Goal: Information Seeking & Learning: Learn about a topic

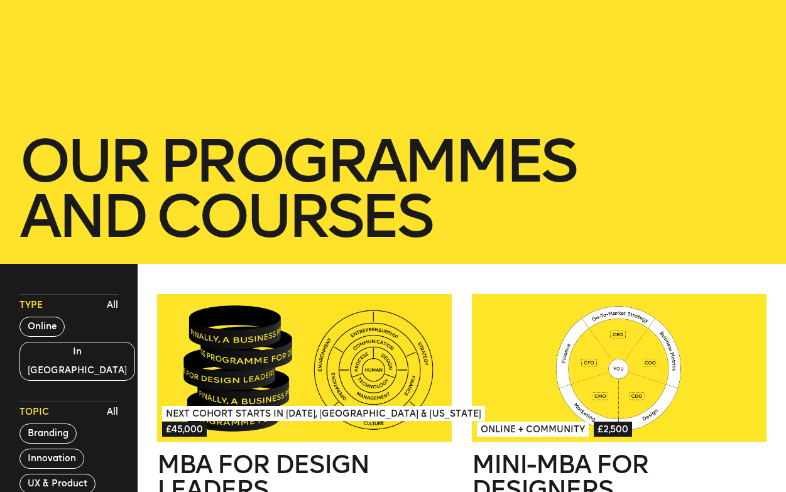
scroll to position [100, 0]
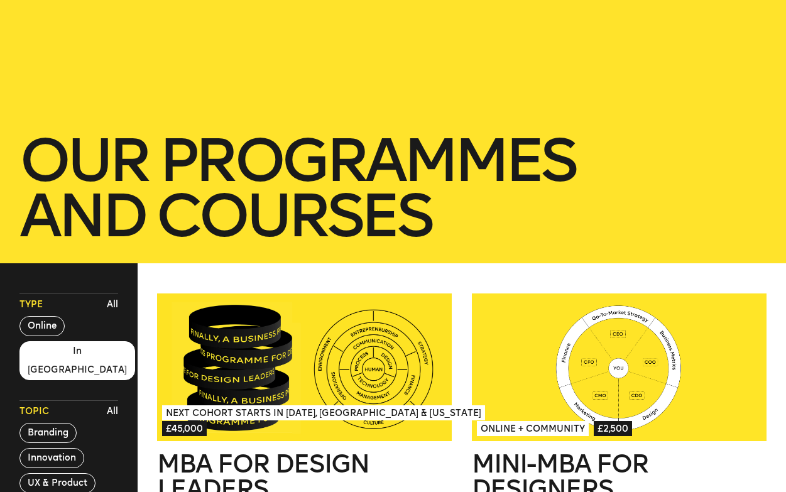
click at [41, 357] on button "In London" at bounding box center [77, 360] width 116 height 39
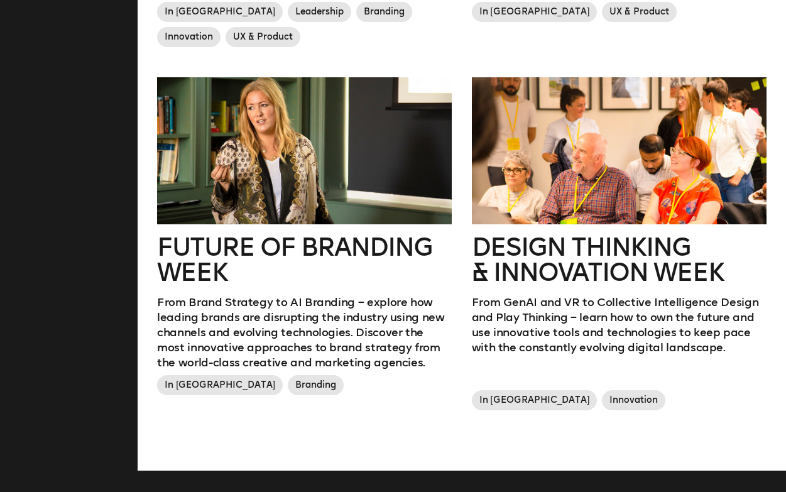
scroll to position [655, 0]
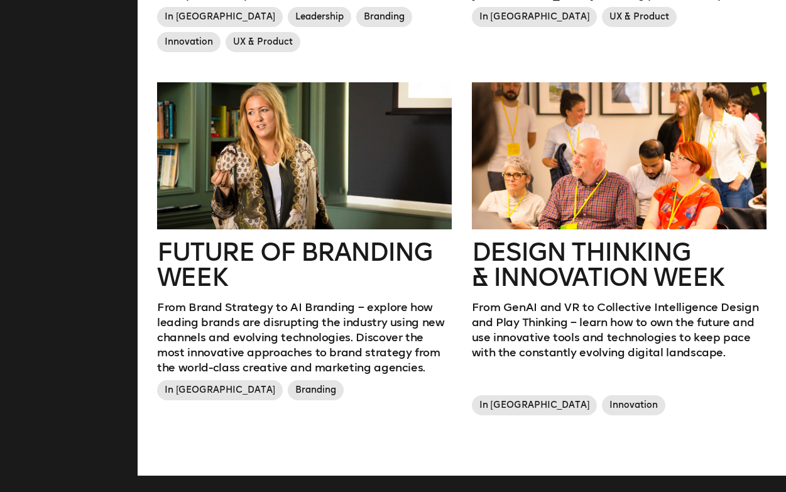
click at [274, 186] on div at bounding box center [304, 156] width 295 height 148
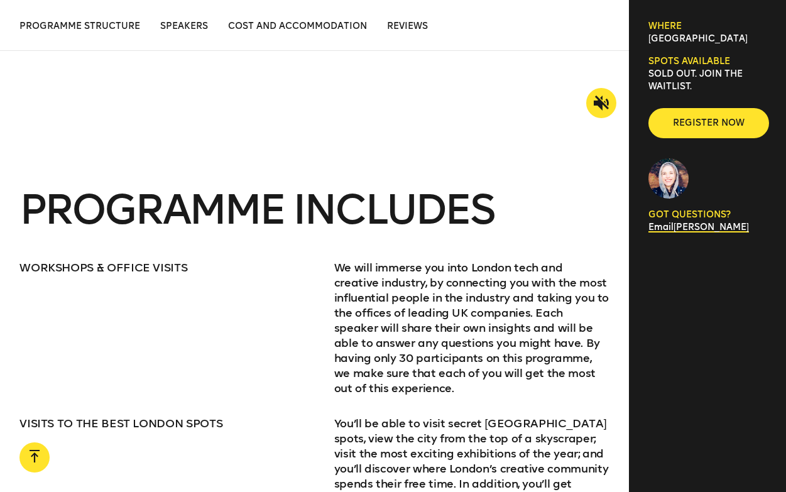
scroll to position [1702, 0]
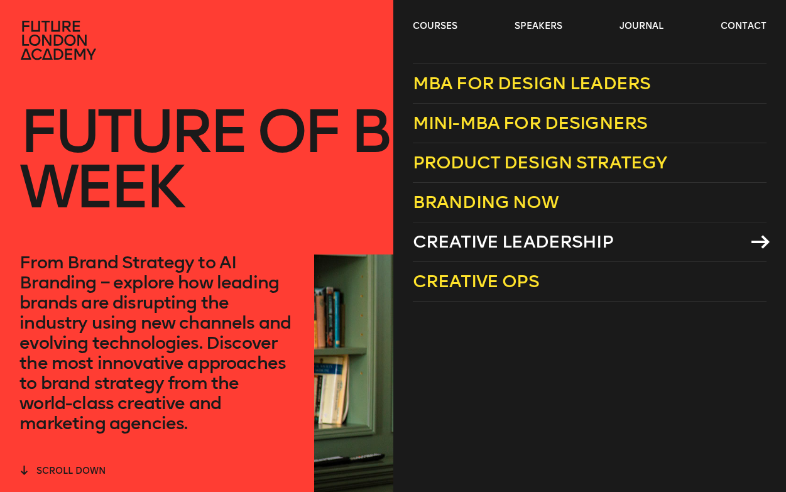
click at [457, 233] on span "Creative Leadership" at bounding box center [513, 241] width 201 height 21
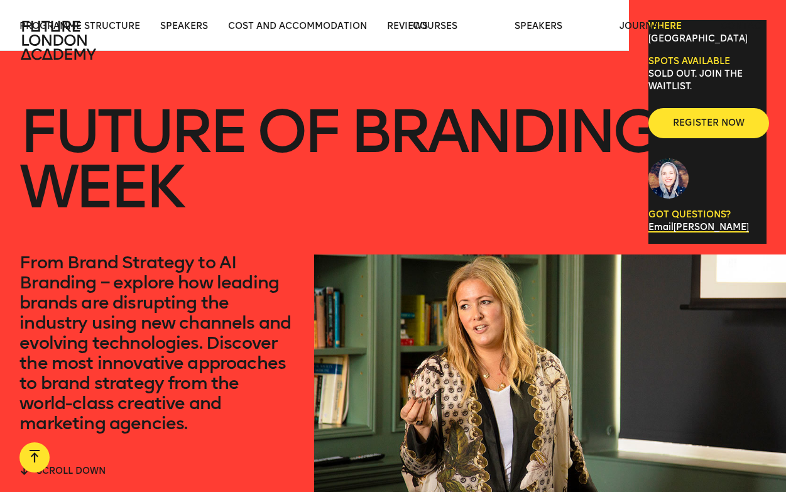
scroll to position [1702, 0]
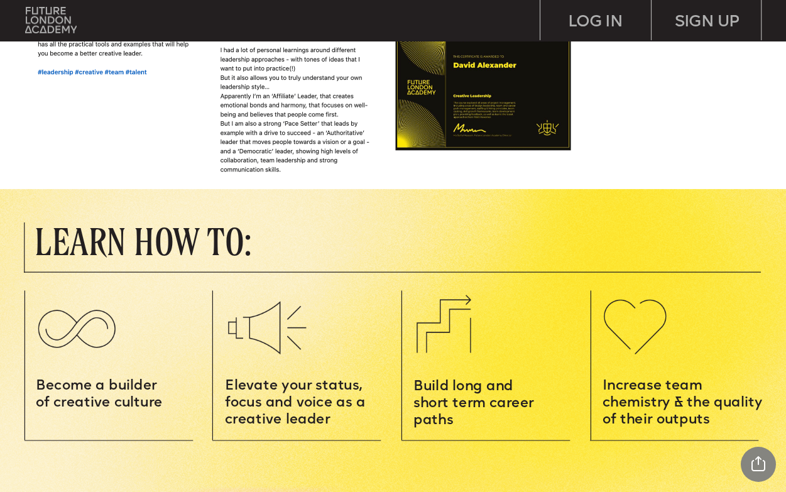
scroll to position [1859, 0]
